Goal: Task Accomplishment & Management: Manage account settings

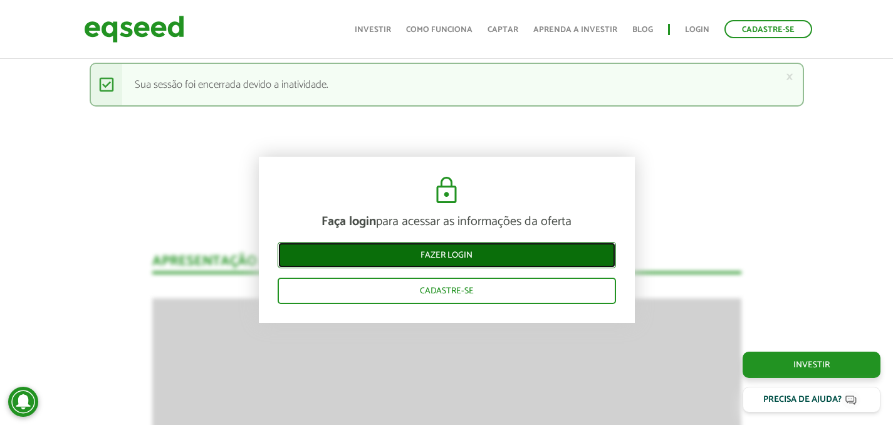
click at [329, 247] on link "Fazer login" at bounding box center [447, 255] width 338 height 26
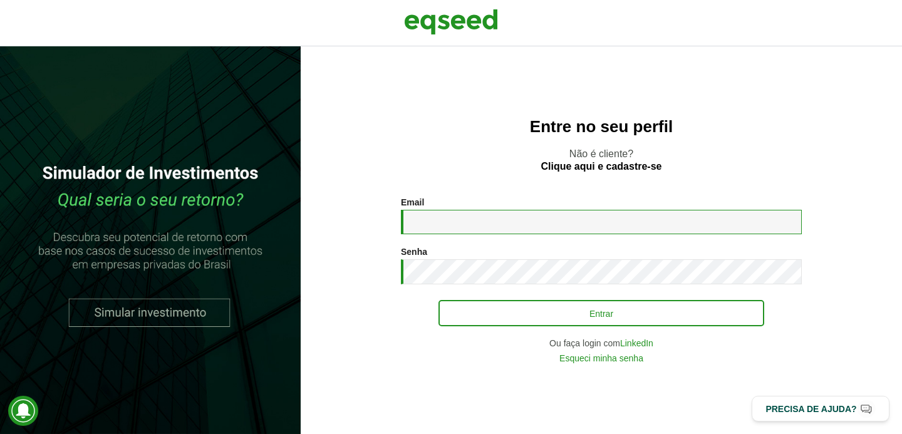
type input "**********"
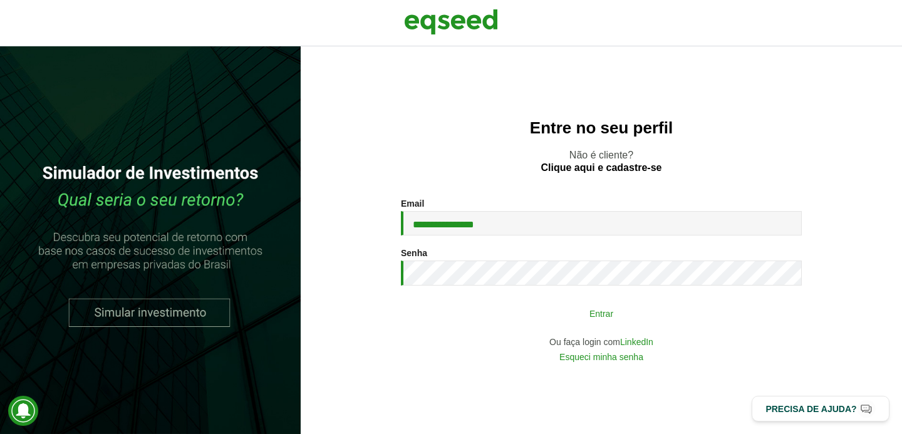
click at [532, 306] on button "Entrar" at bounding box center [602, 313] width 326 height 24
